Goal: Task Accomplishment & Management: Complete application form

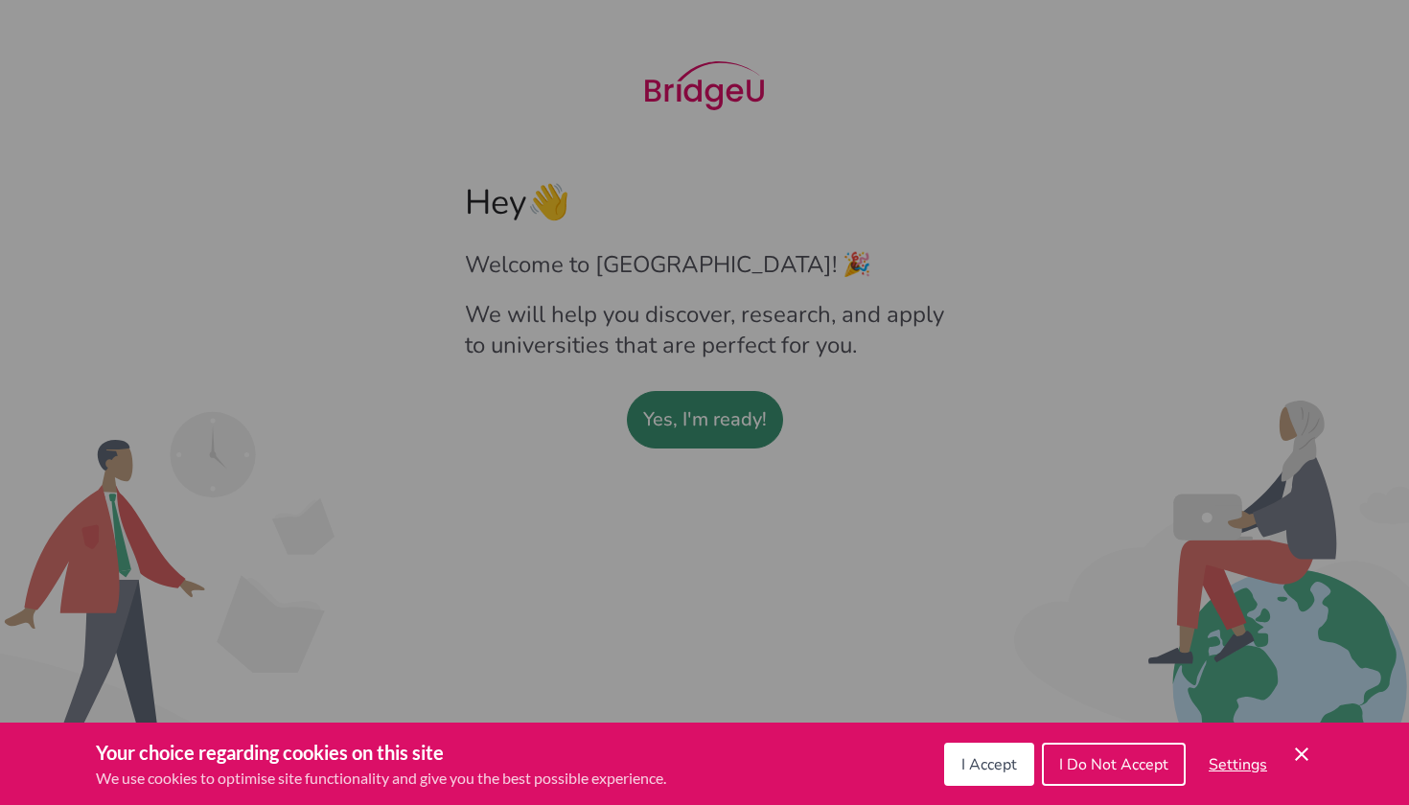
click at [1297, 754] on icon "Cookie Control Close Icon" at bounding box center [1301, 754] width 23 height 23
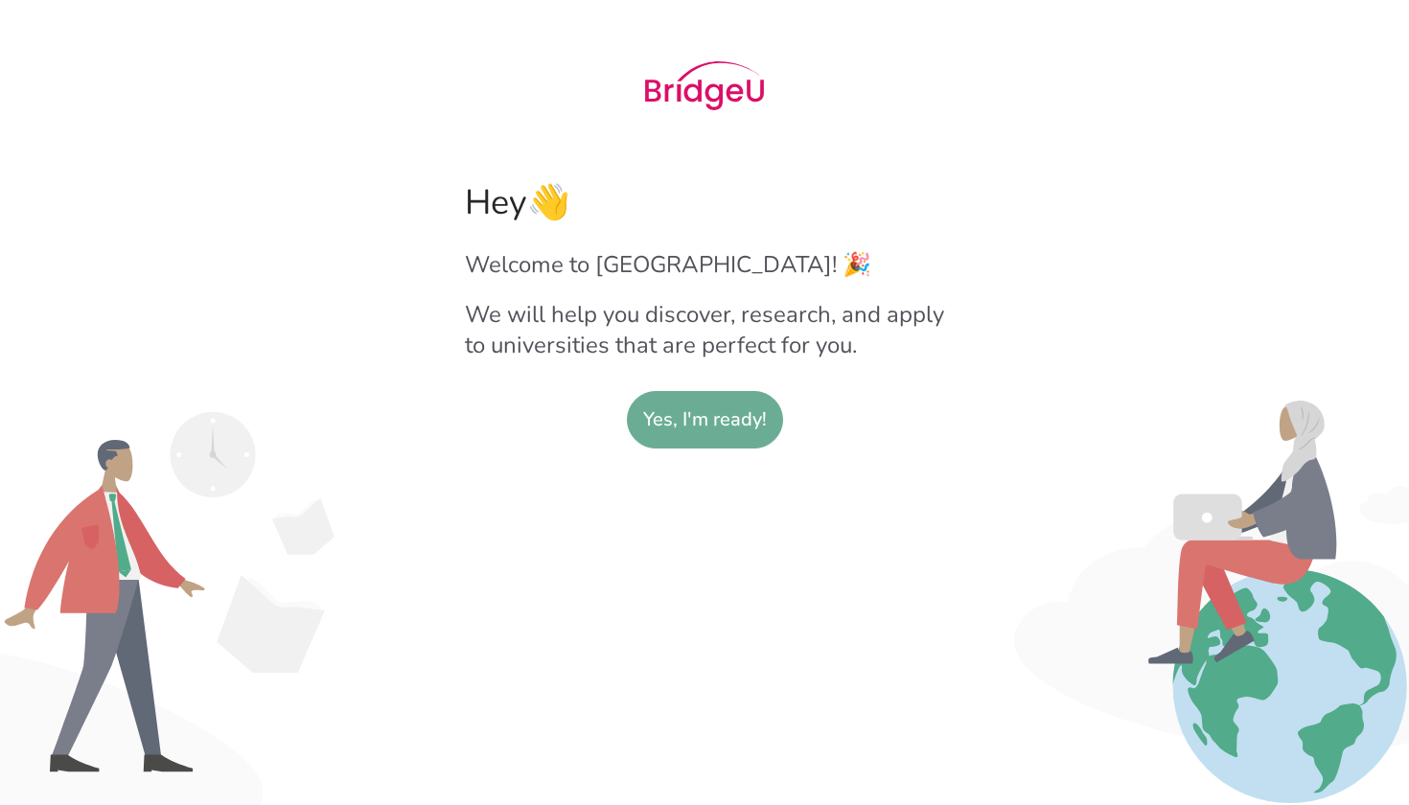
click at [678, 416] on slot "Yes, I'm ready!" at bounding box center [705, 420] width 124 height 56
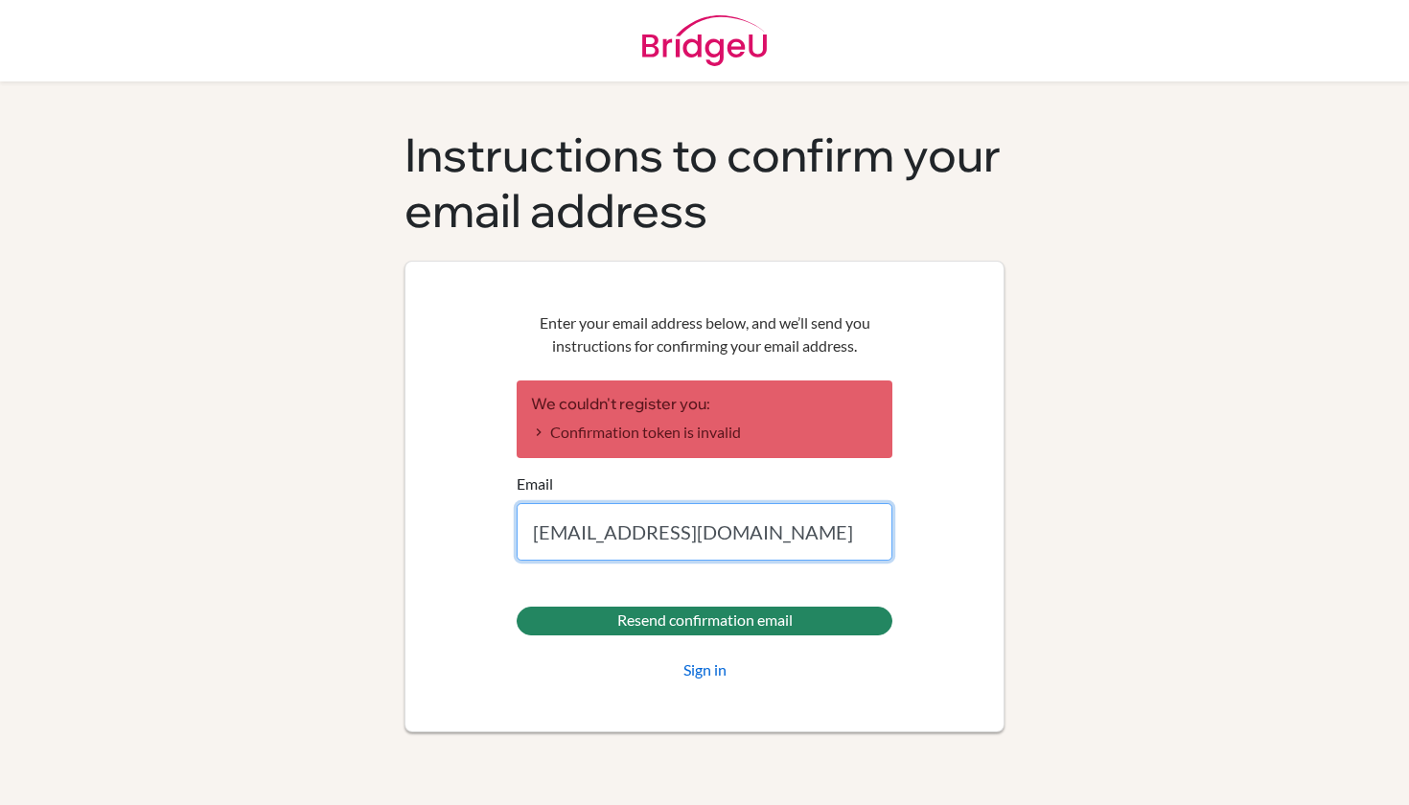
type input "[EMAIL_ADDRESS][DOMAIN_NAME]"
click at [705, 620] on input "Resend confirmation email" at bounding box center [705, 621] width 376 height 29
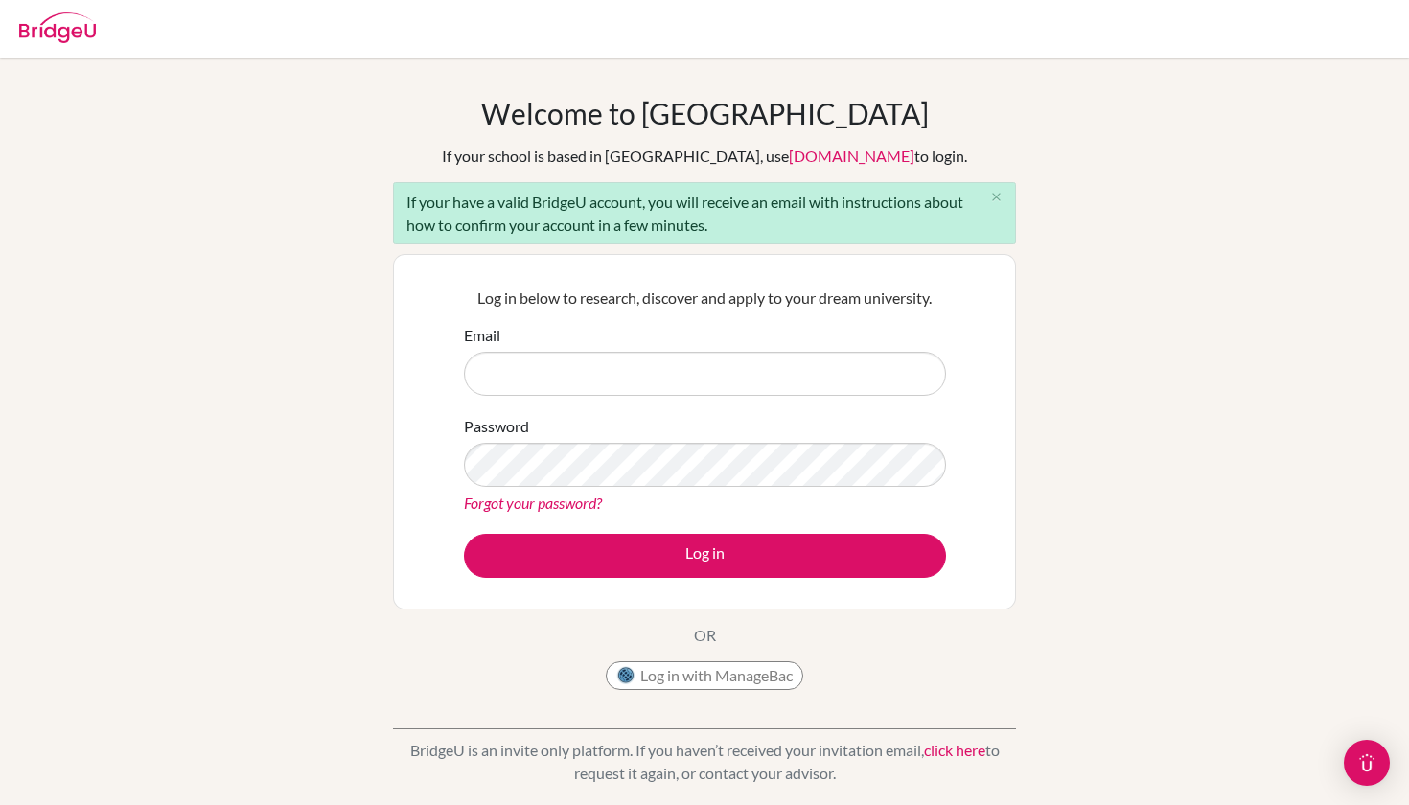
type input "3"
type input "[EMAIL_ADDRESS][DOMAIN_NAME]"
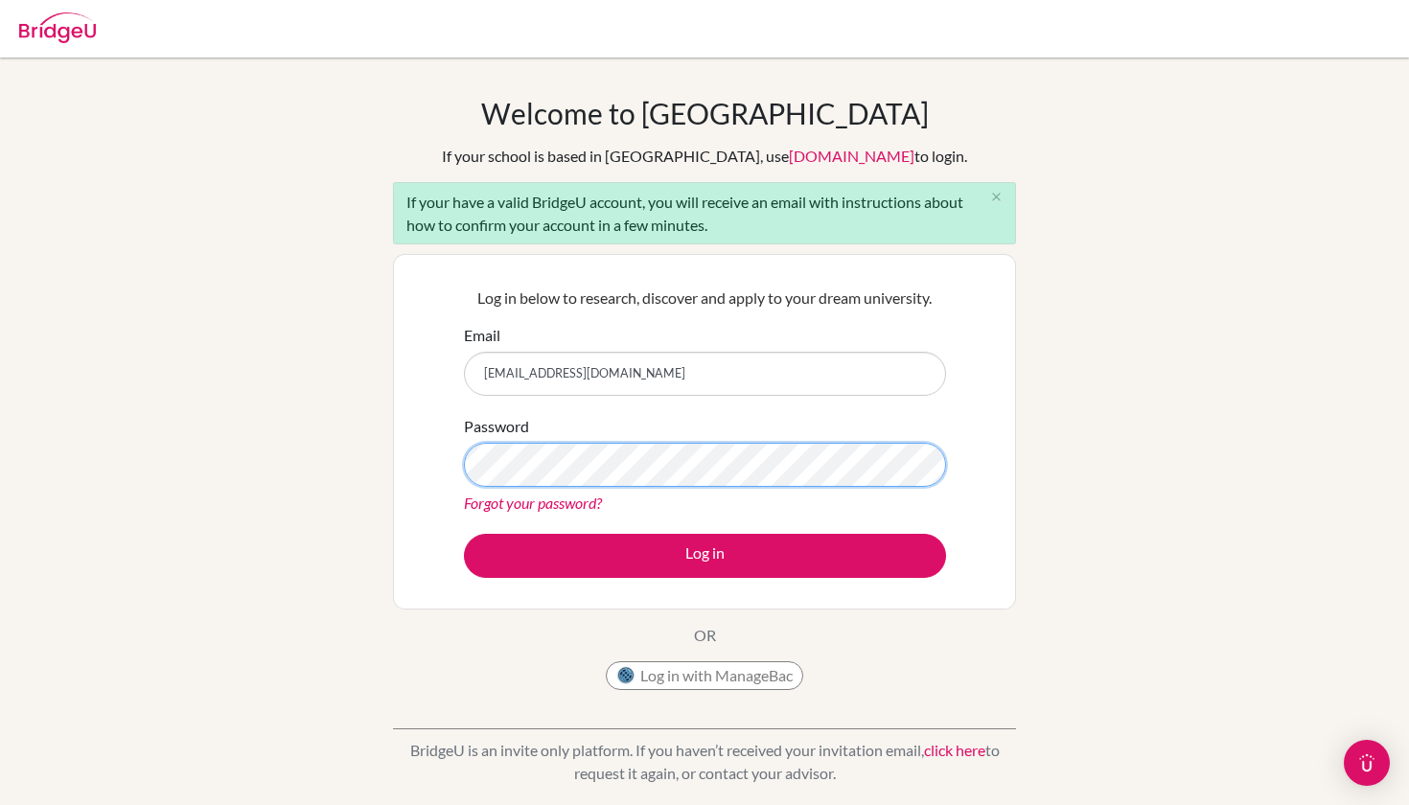
click at [705, 555] on button "Log in" at bounding box center [705, 556] width 482 height 44
